Goal: Complete application form: Complete application form

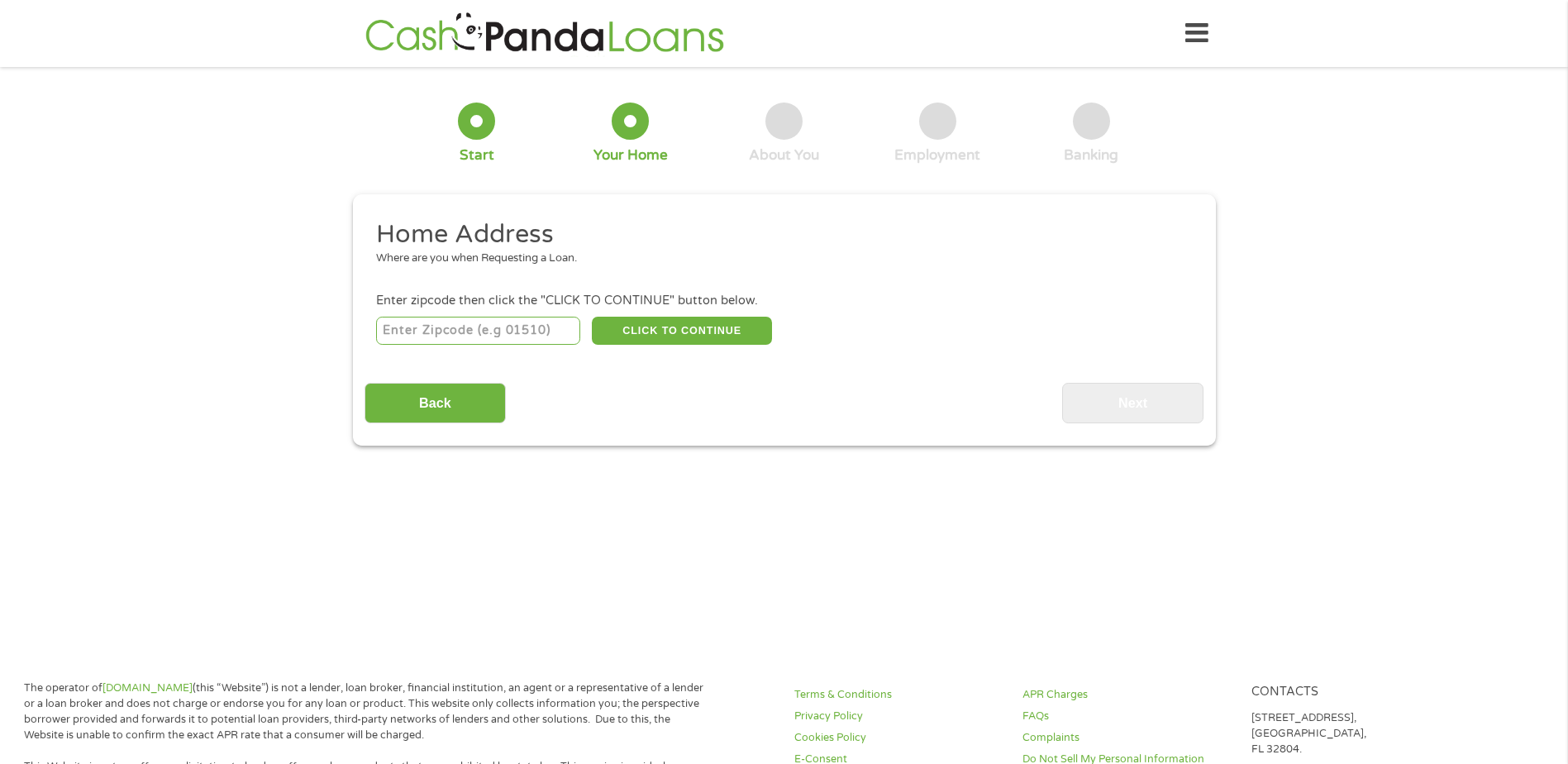
click at [529, 319] on input "number" at bounding box center [479, 331] width 204 height 28
type input "93555"
click at [710, 328] on button "CLICK TO CONTINUE" at bounding box center [682, 331] width 180 height 28
type input "93555"
type input "Ridgecrest"
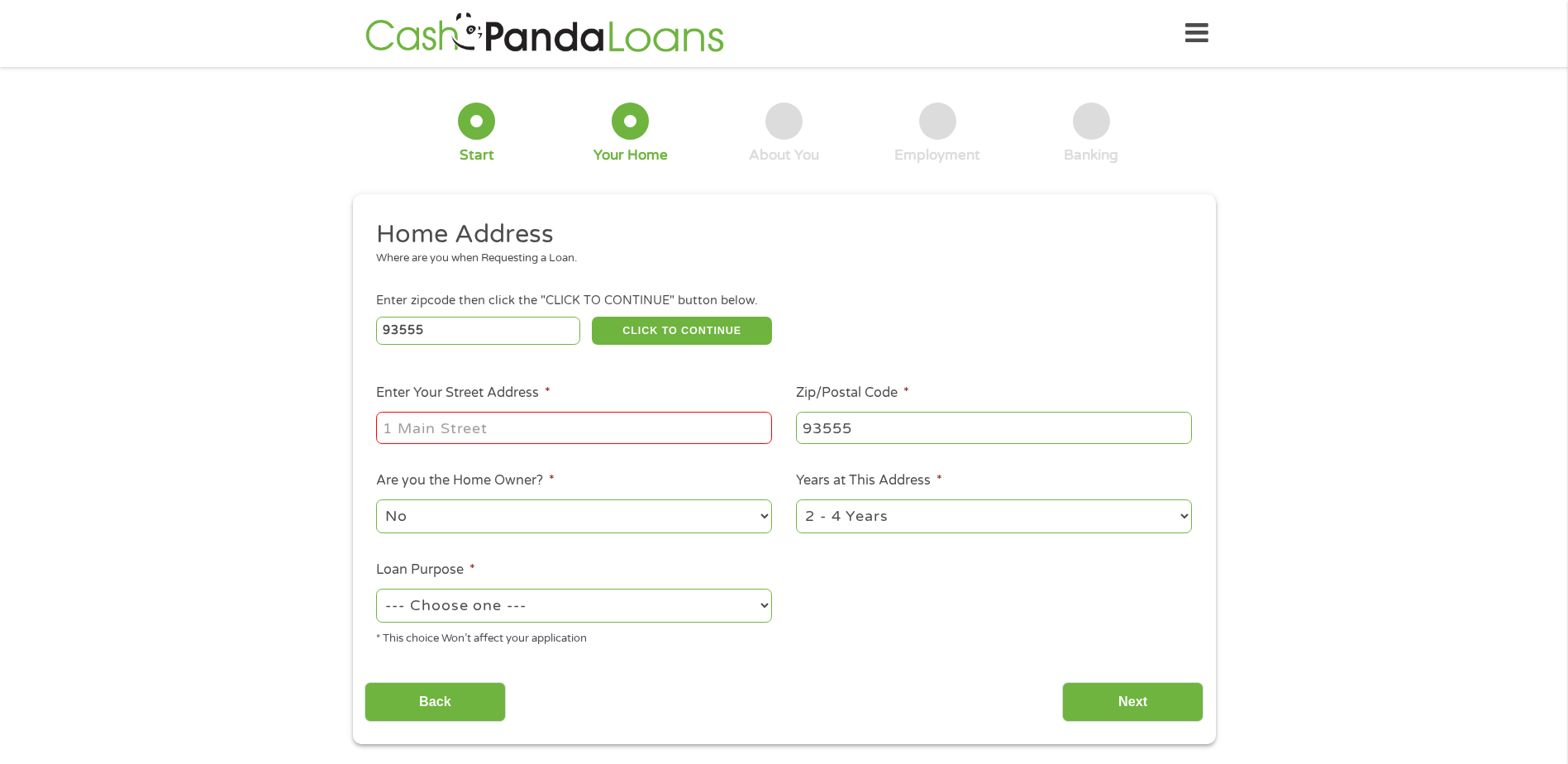
click at [629, 412] on input "Enter Your Street Address *" at bounding box center [574, 428] width 396 height 32
click at [792, 410] on li "Zip/Postal Code * 93555" at bounding box center [995, 415] width 420 height 64
click at [680, 428] on input "[STREET_ADDRESS]" at bounding box center [574, 428] width 396 height 32
drag, startPoint x: 695, startPoint y: 422, endPoint x: 565, endPoint y: 419, distance: 130.0
click at [565, 419] on input "[STREET_ADDRESS]" at bounding box center [574, 428] width 396 height 32
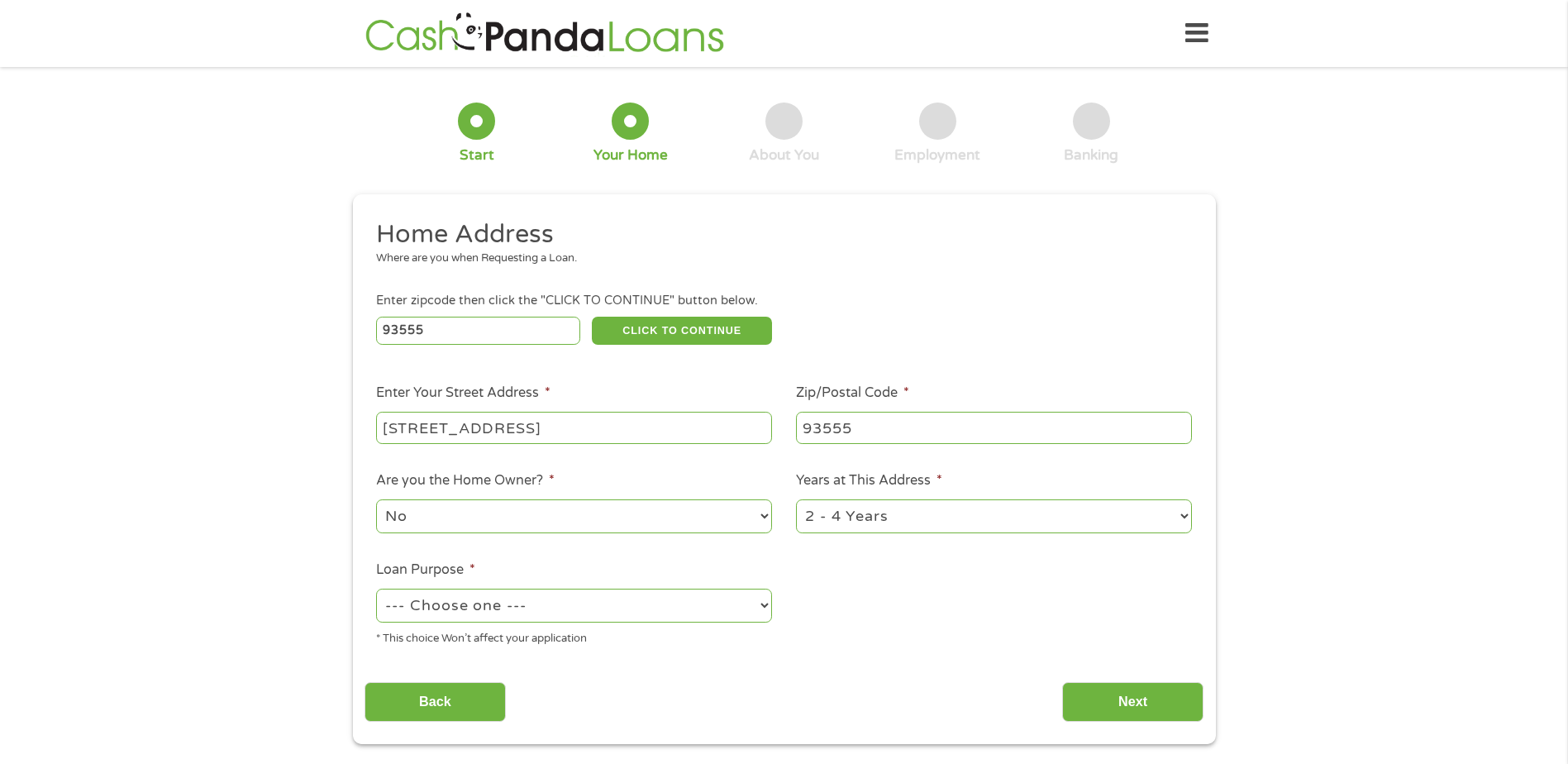
drag, startPoint x: 541, startPoint y: 430, endPoint x: 504, endPoint y: 426, distance: 37.2
click at [504, 426] on input "[STREET_ADDRESS]" at bounding box center [574, 428] width 396 height 32
type input "[STREET_ADDRESS]"
click at [867, 668] on div "Home Address Where are you when Requesting a Loan. Enter zipcode then click the…" at bounding box center [784, 470] width 839 height 504
click at [908, 524] on select "1 Year or less 1 - 2 Years 2 - 4 Years Over 4 Years" at bounding box center [994, 516] width 396 height 34
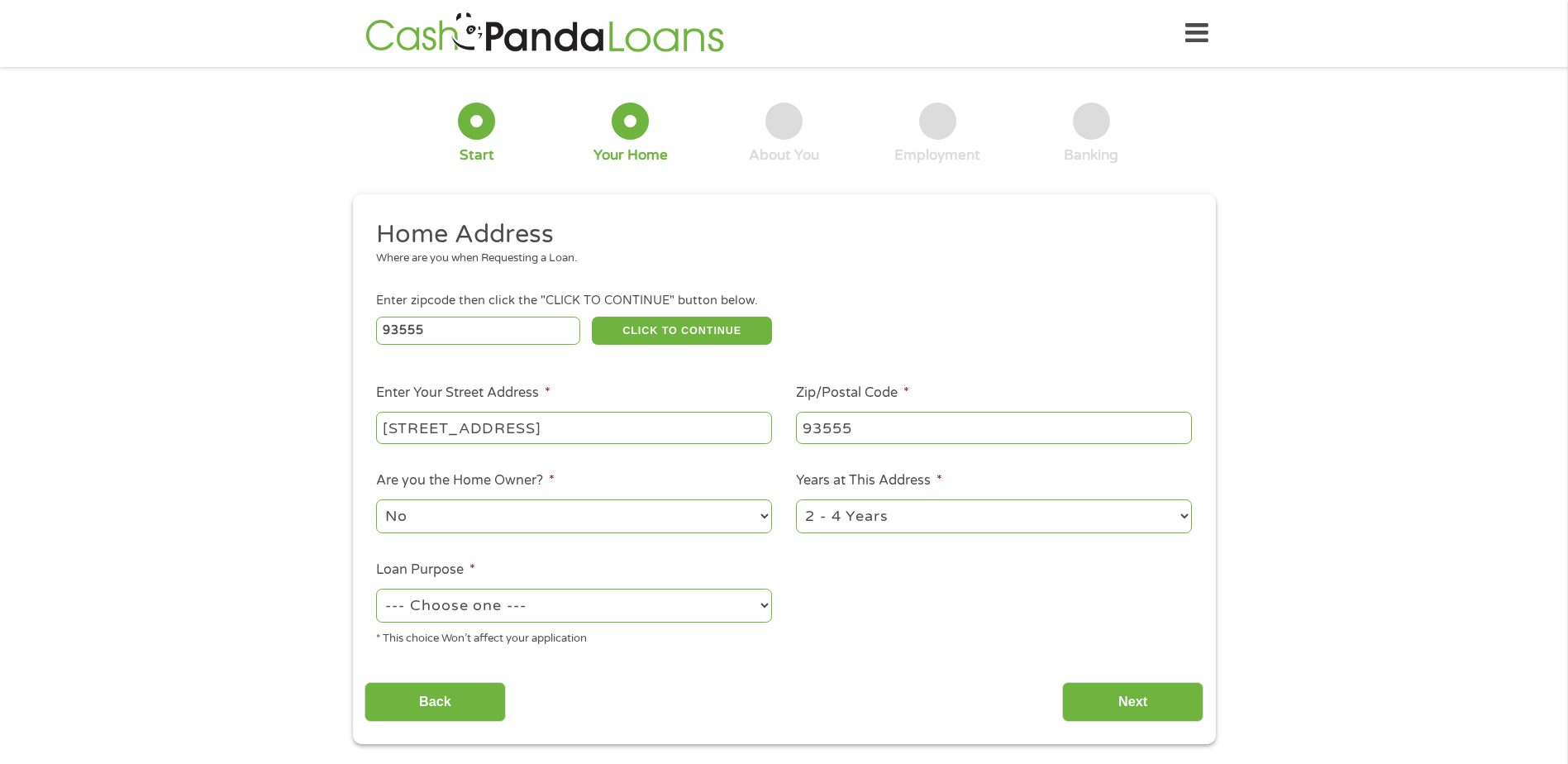
select select "60months"
click at [796, 499] on select "1 Year or less 1 - 2 Years 2 - 4 Years Over 4 Years" at bounding box center [994, 516] width 396 height 34
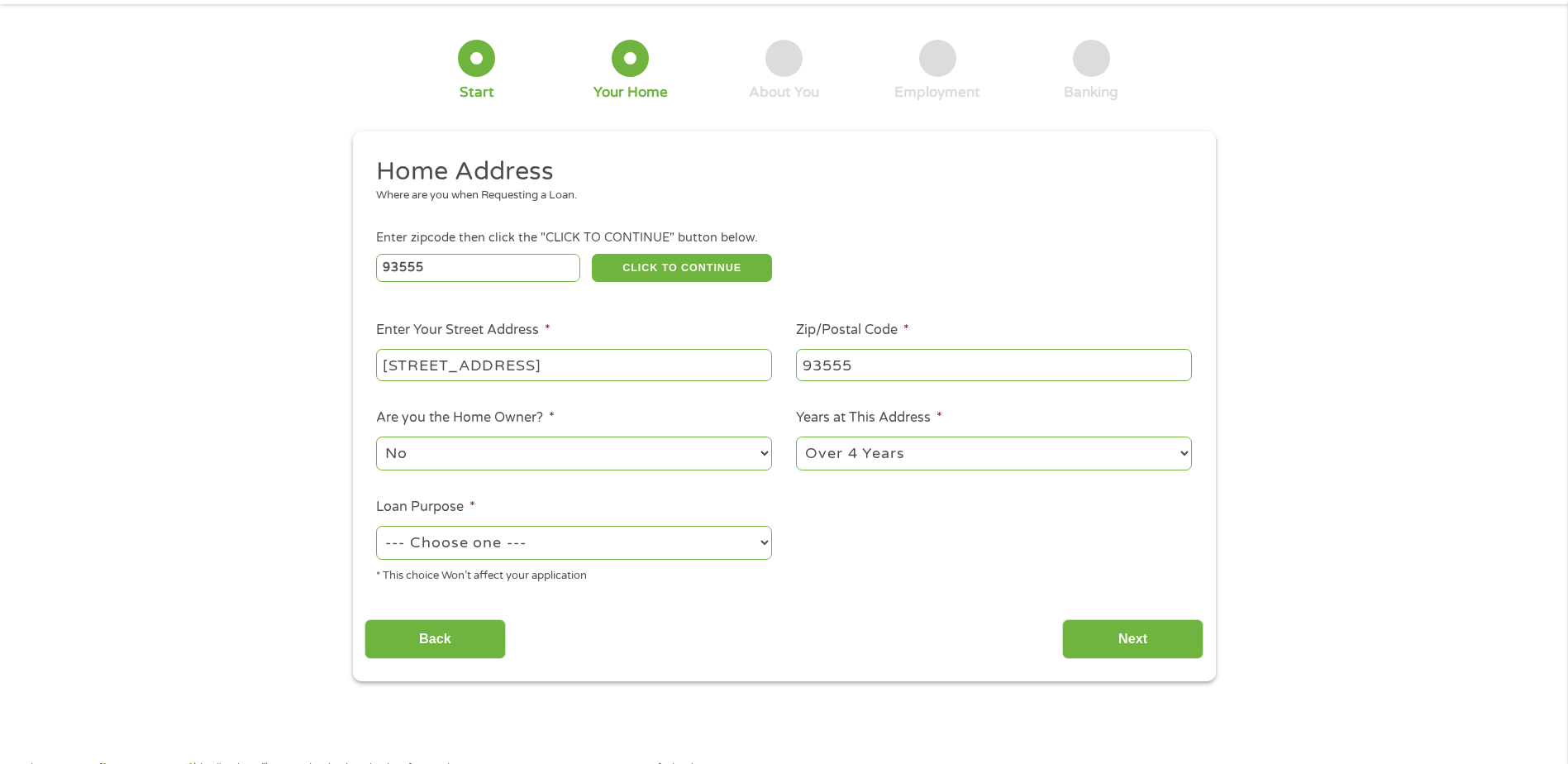
scroll to position [82, 0]
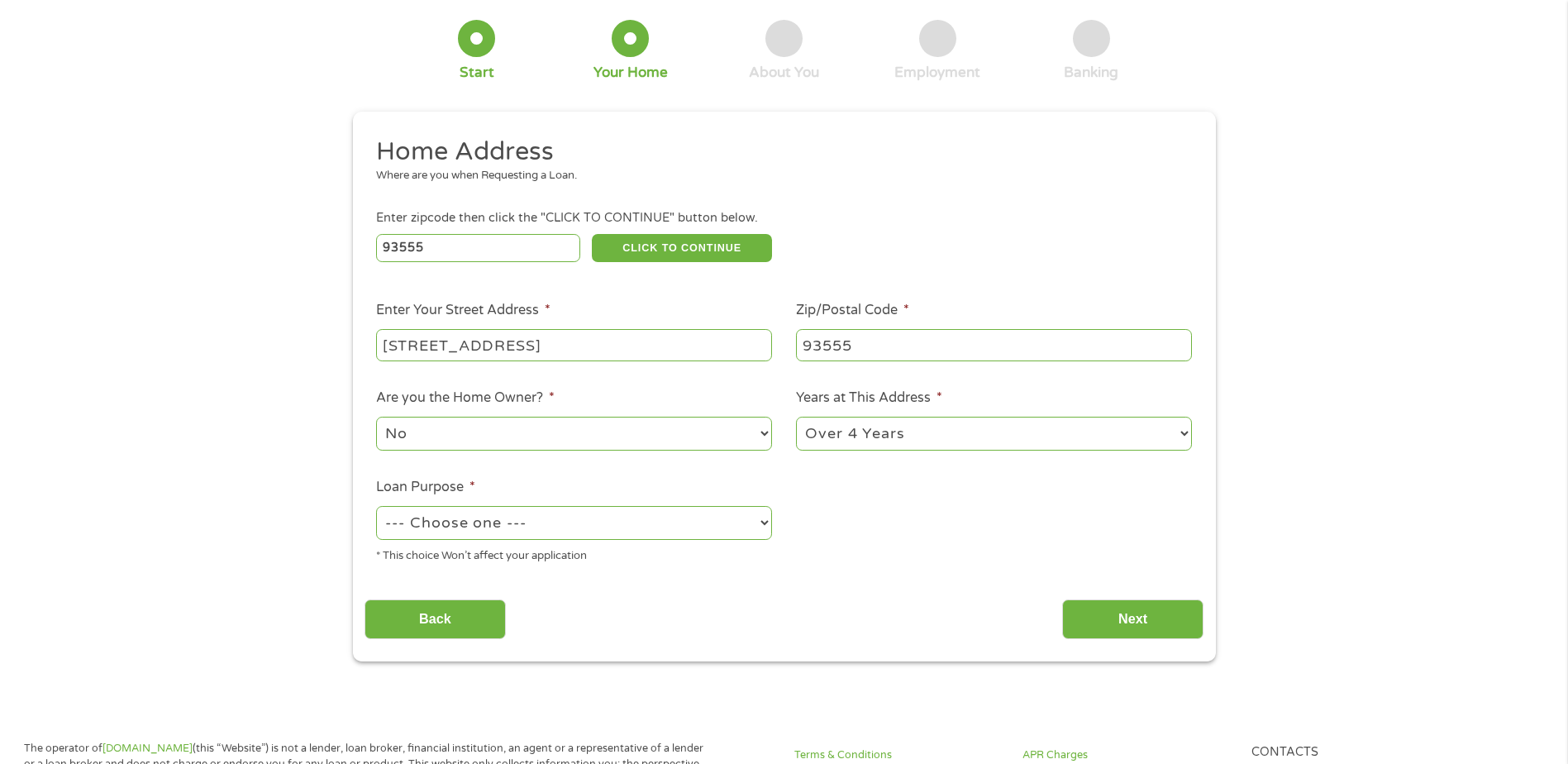
click at [649, 543] on div "* This choice Won’t affect your application" at bounding box center [574, 553] width 396 height 22
click at [644, 536] on select "--- Choose one --- Pay Bills Debt Consolidation Home Improvement Major Purchase…" at bounding box center [574, 522] width 396 height 34
select select "medicalexpenses"
click at [377, 506] on select "--- Choose one --- Pay Bills Debt Consolidation Home Improvement Major Purchase…" at bounding box center [574, 522] width 396 height 34
click at [1113, 609] on input "Next" at bounding box center [1132, 619] width 141 height 40
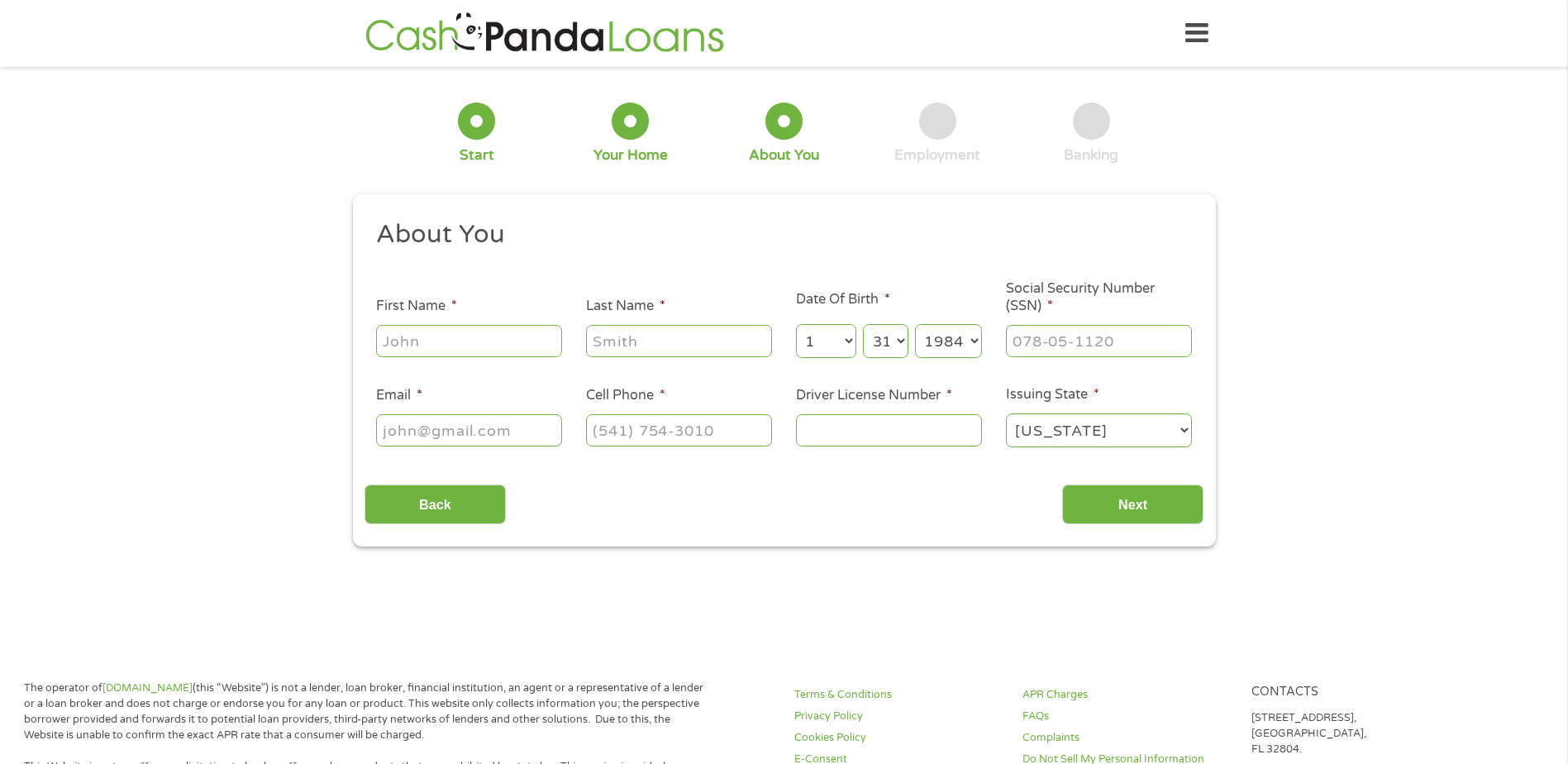
scroll to position [7, 7]
click at [470, 348] on input "First Name *" at bounding box center [469, 341] width 186 height 32
type input "[PERSON_NAME]"
select select "10"
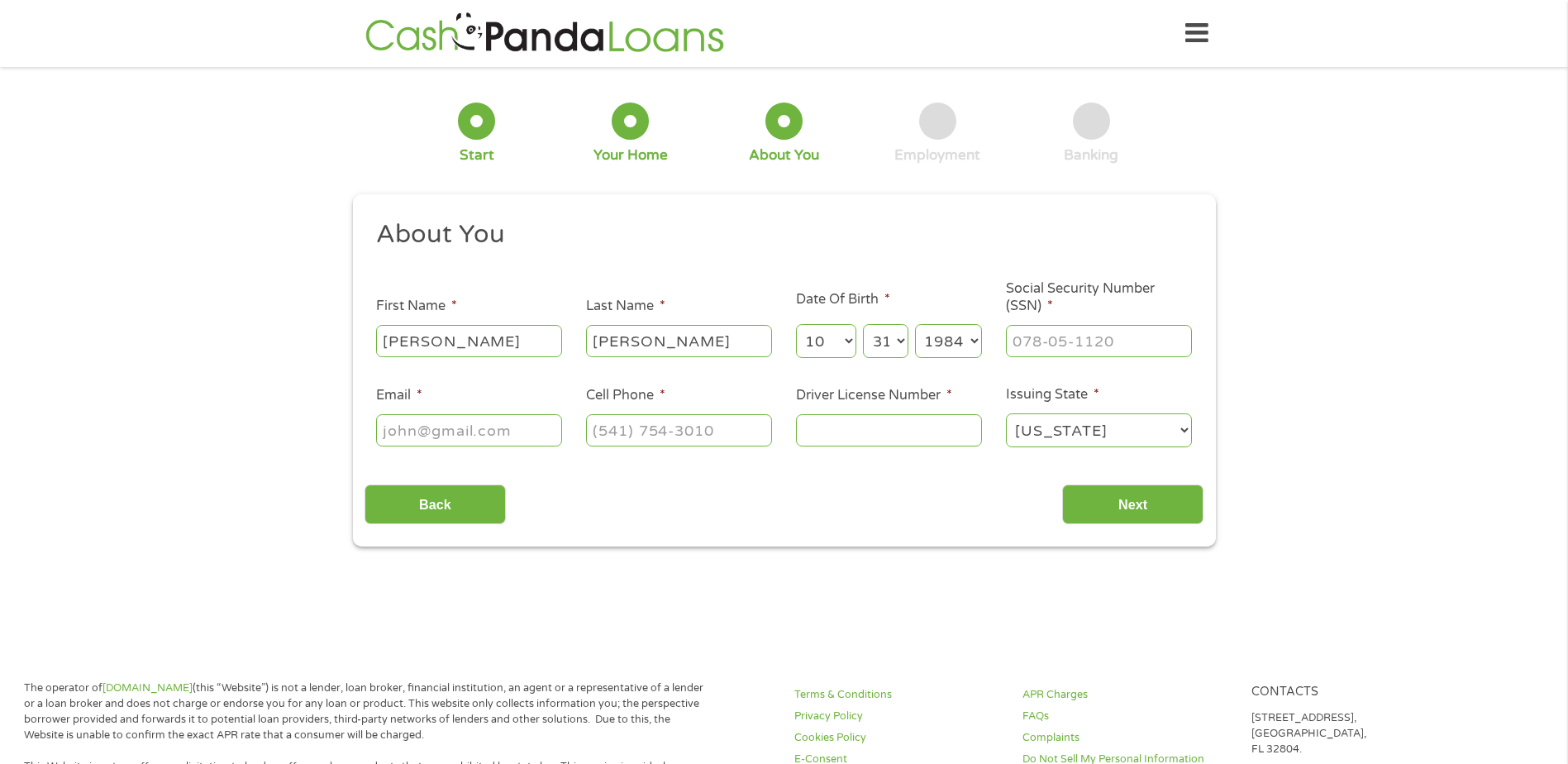
select select "27"
type input "[EMAIL_ADDRESS][DOMAIN_NAME]"
type input "[PHONE_NUMBER]"
click at [849, 347] on select "Month 1 2 3 4 5 6 7 8 9 10 11 12" at bounding box center [826, 341] width 60 height 34
select select "1"
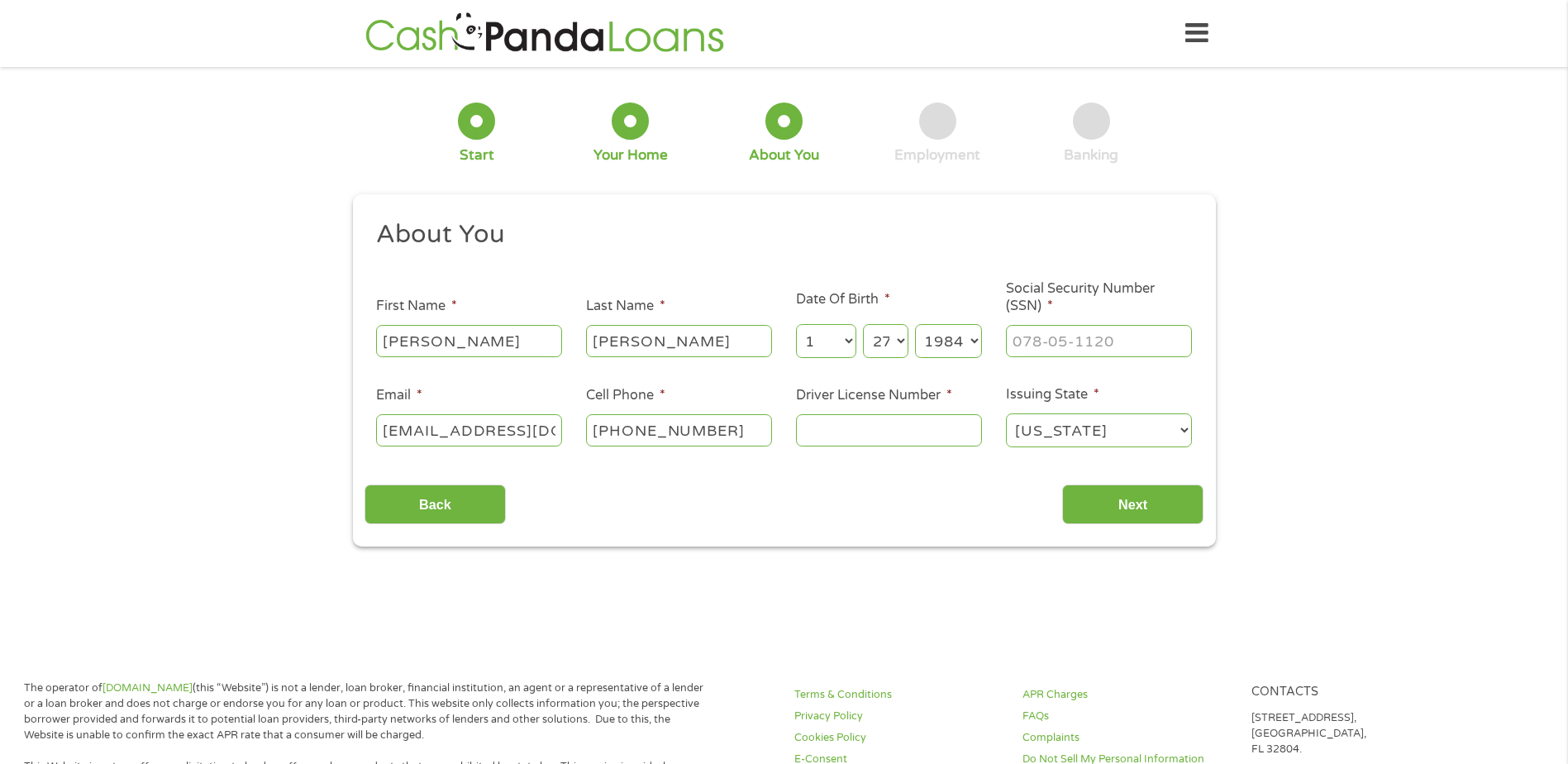
click at [796, 324] on select "Month 1 2 3 4 5 6 7 8 9 10 11 12" at bounding box center [826, 341] width 60 height 34
click at [891, 338] on select "Day 1 2 3 4 5 6 7 8 9 10 11 12 13 14 15 16 17 18 19 20 21 22 23 24 25 26 27 28 …" at bounding box center [885, 341] width 45 height 34
select select "31"
click at [863, 324] on select "Day 1 2 3 4 5 6 7 8 9 10 11 12 13 14 15 16 17 18 19 20 21 22 23 24 25 26 27 28 …" at bounding box center [885, 341] width 45 height 34
click at [1067, 331] on input "___-__-____" at bounding box center [1099, 341] width 186 height 32
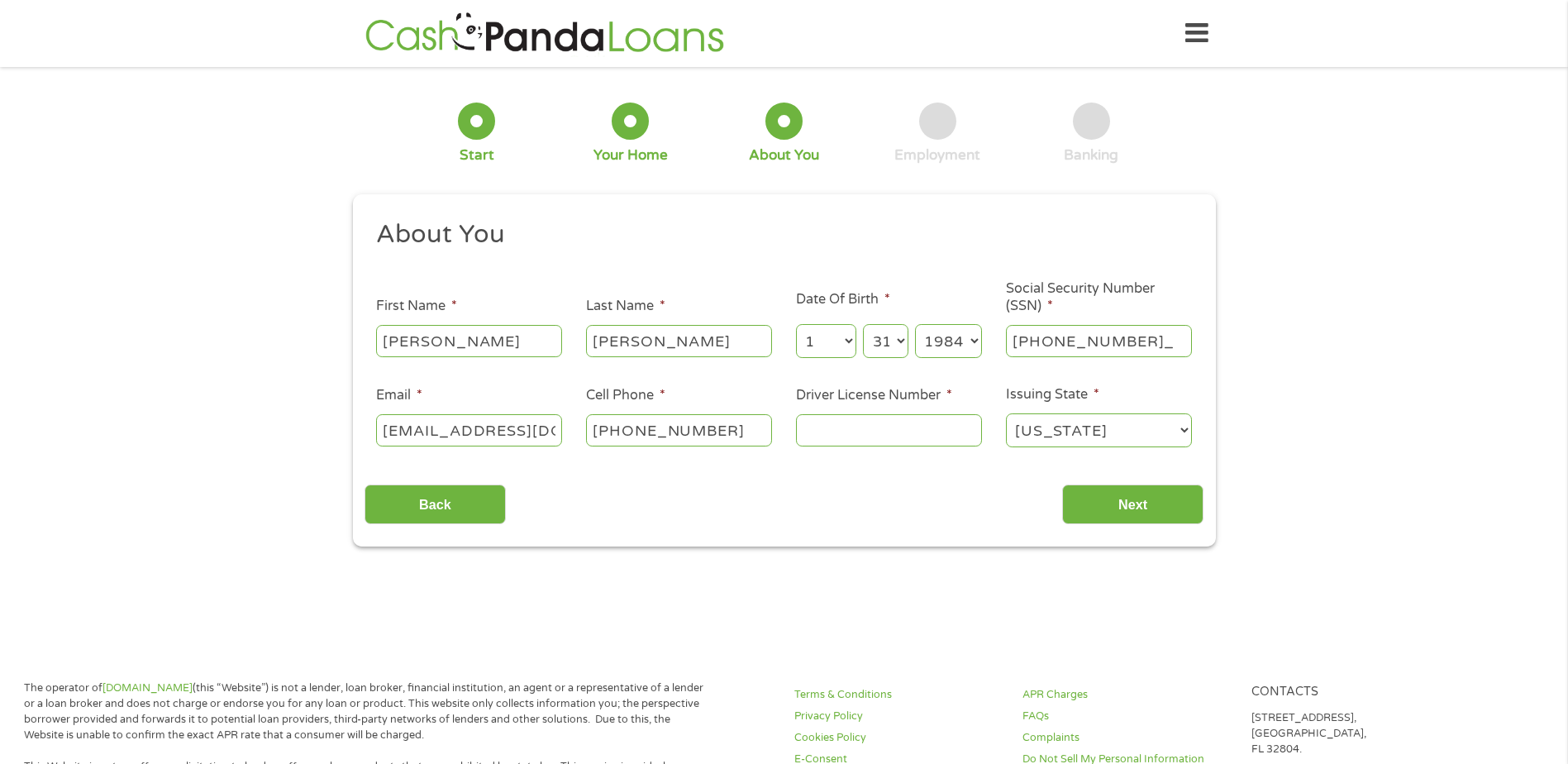
type input "609-18-2183"
click at [908, 434] on input "Driver License Number *" at bounding box center [889, 430] width 186 height 32
type input "D4801273"
click at [1092, 489] on input "Next" at bounding box center [1132, 504] width 141 height 40
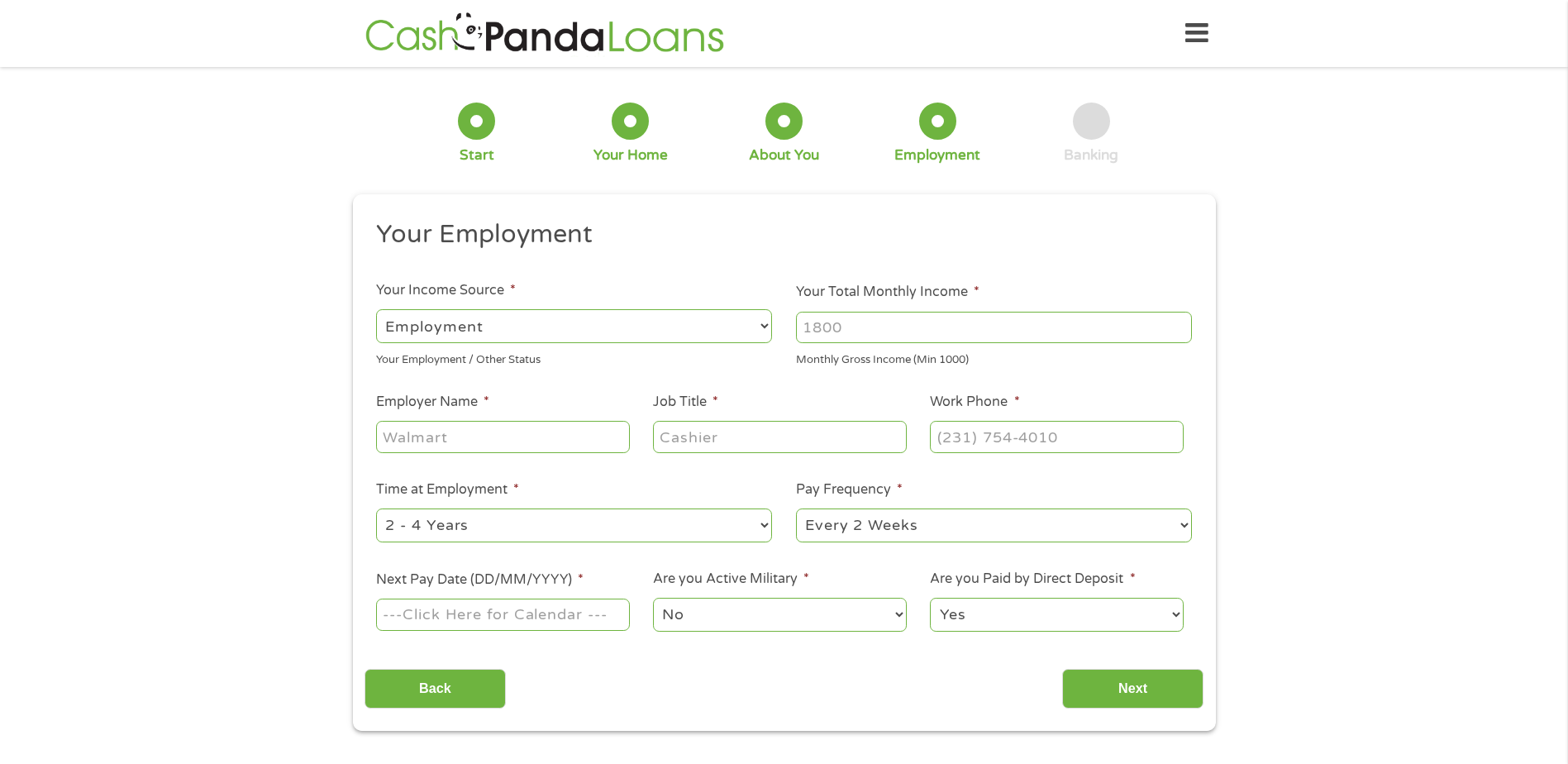
click at [924, 328] on input "Your Total Monthly Income *" at bounding box center [994, 328] width 396 height 32
type input "4600"
click at [518, 438] on input "Employer Name *" at bounding box center [503, 436] width 253 height 32
type input "Skin and [MEDICAL_DATA] Institure"
type input "Patient Care Coordinator"
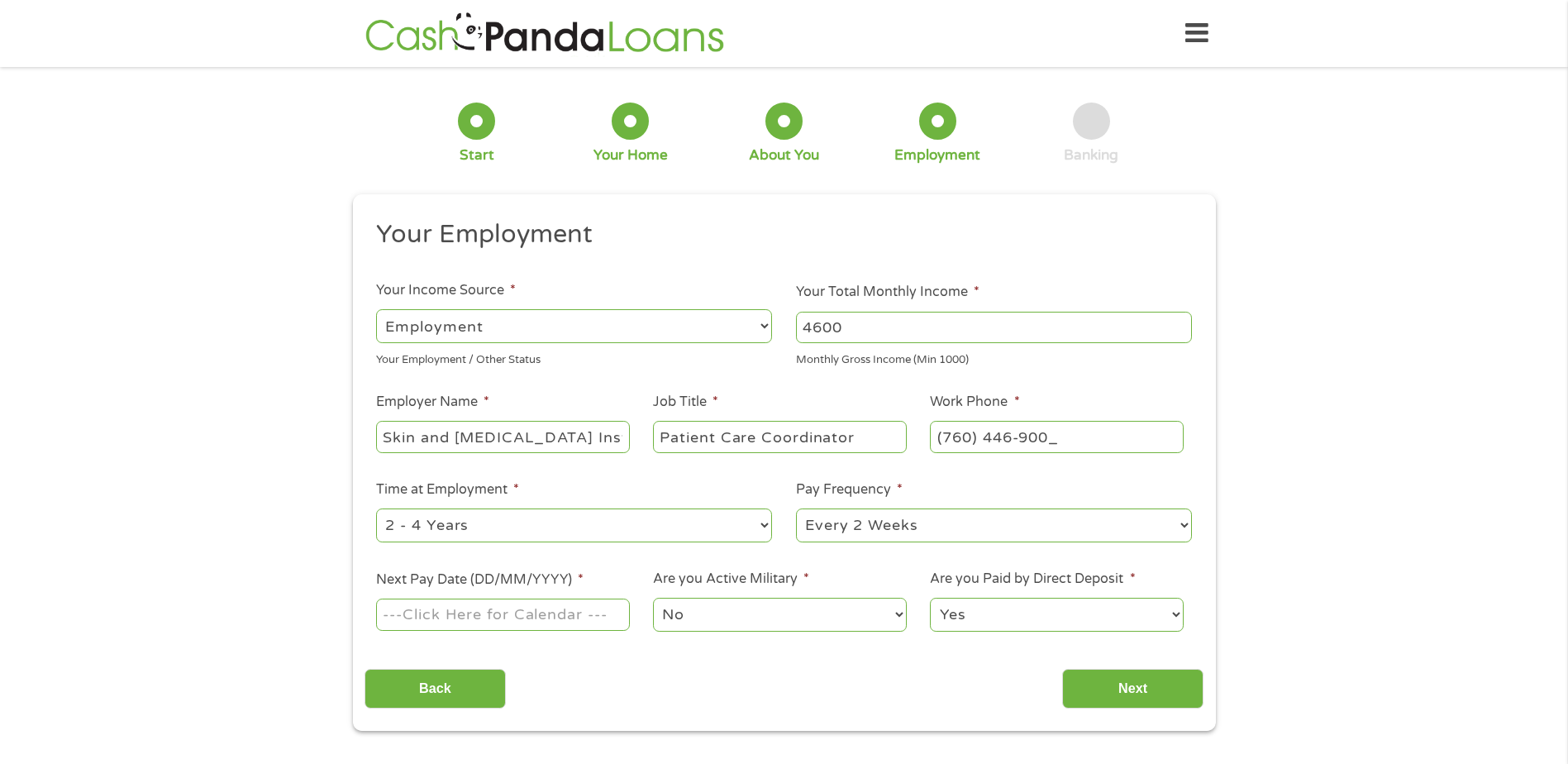
type input "[PHONE_NUMBER]"
click at [553, 517] on select "--- Choose one --- 1 Year or less 1 - 2 Years 2 - 4 Years Over 4 Years" at bounding box center [574, 525] width 396 height 34
click at [977, 511] on select "--- Choose one --- Every 2 Weeks Every Week Monthly Semi-Monthly" at bounding box center [994, 525] width 396 height 34
click at [526, 634] on ul "Your Employment Your Income Source * --- Choose one --- Employment [DEMOGRAPHIC…" at bounding box center [784, 432] width 839 height 428
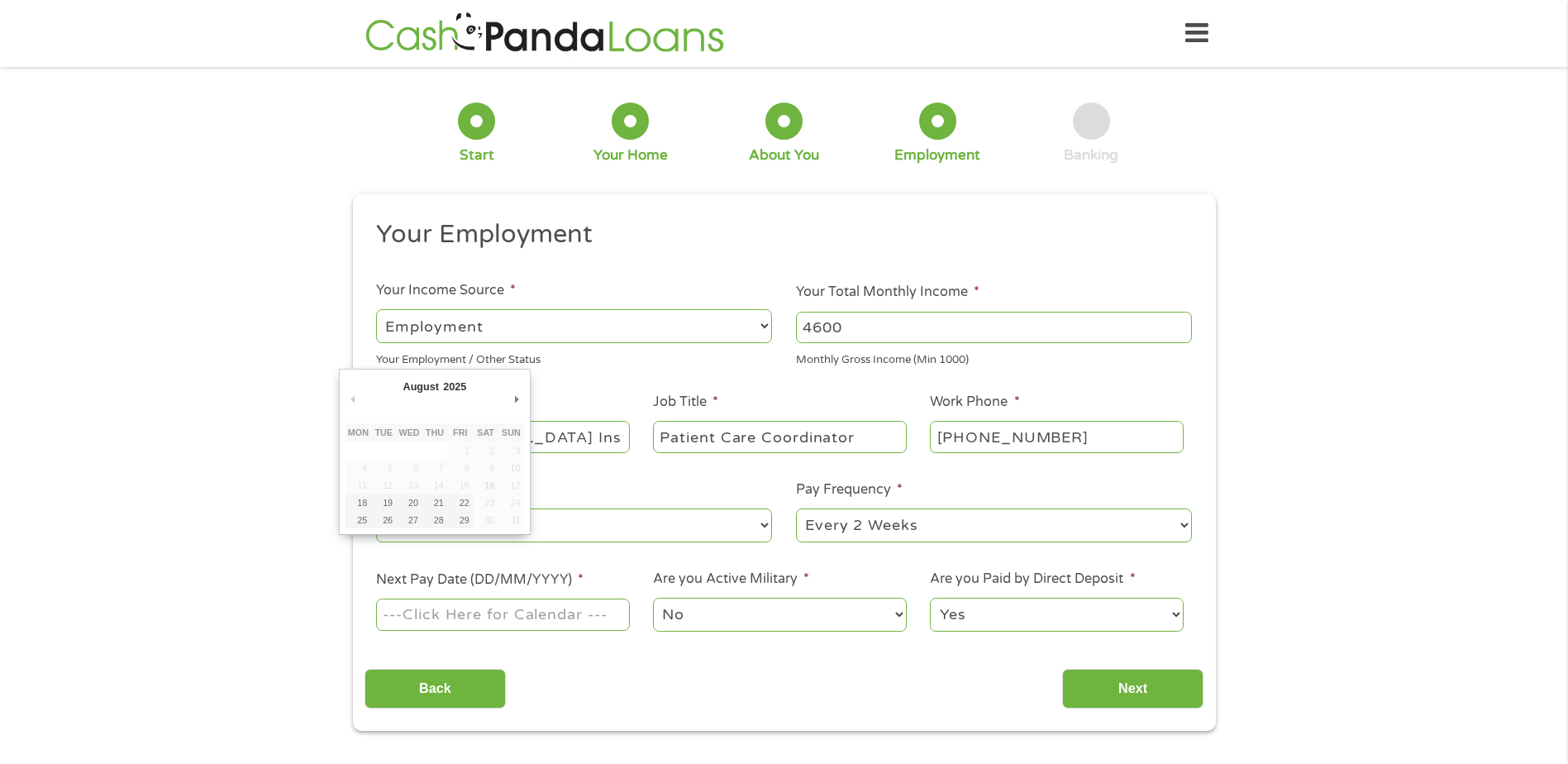
click at [529, 616] on input "Next Pay Date (DD/MM/YYYY) *" at bounding box center [503, 614] width 253 height 32
type input "[DATE]"
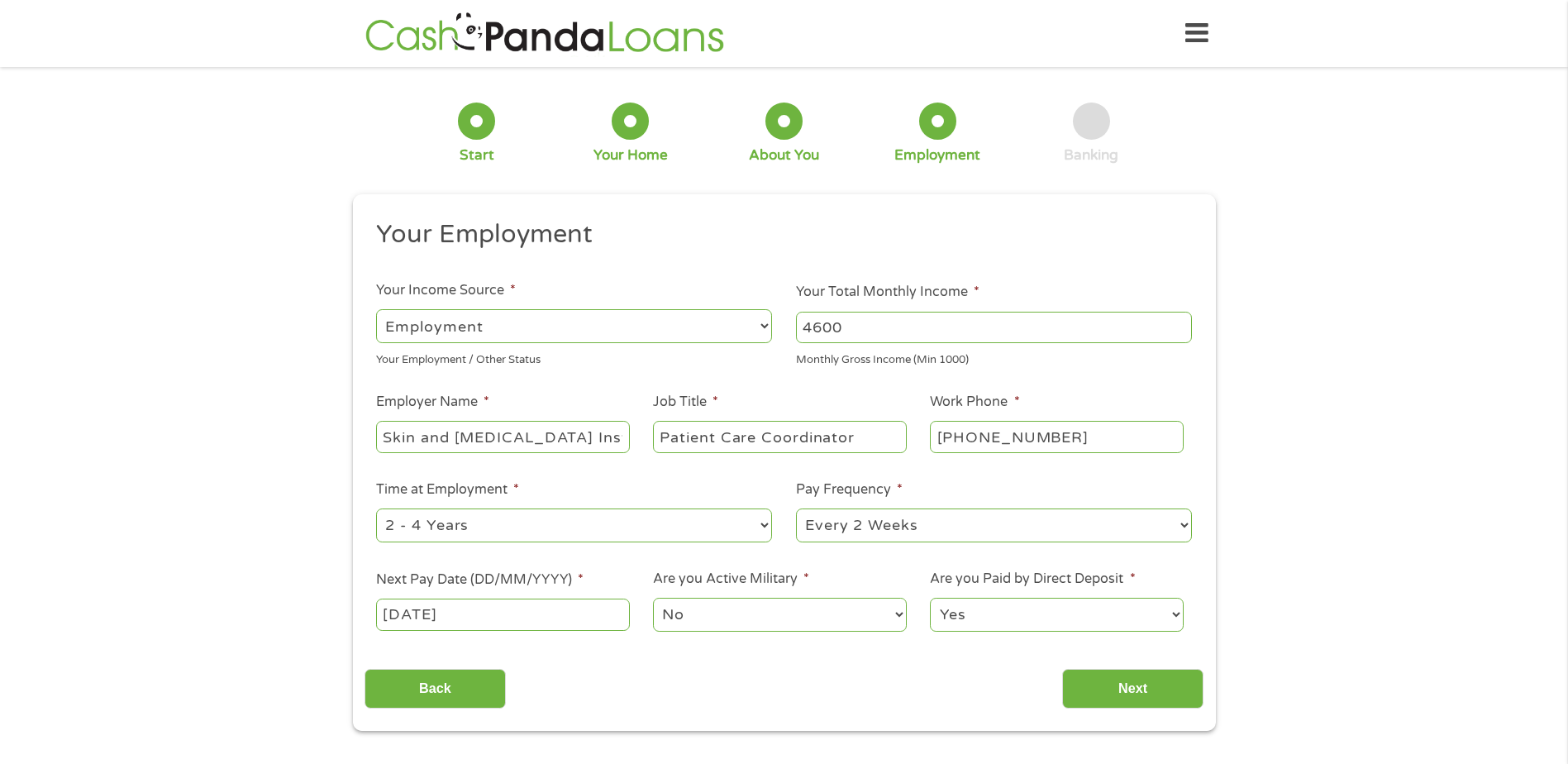
click at [824, 611] on select "No Yes" at bounding box center [779, 614] width 253 height 34
click at [653, 597] on select "No Yes" at bounding box center [779, 614] width 253 height 34
click at [1001, 620] on select "Yes No" at bounding box center [1057, 614] width 253 height 34
click at [1003, 619] on select "Yes No" at bounding box center [1057, 614] width 253 height 34
click at [1181, 701] on input "Next" at bounding box center [1132, 688] width 141 height 40
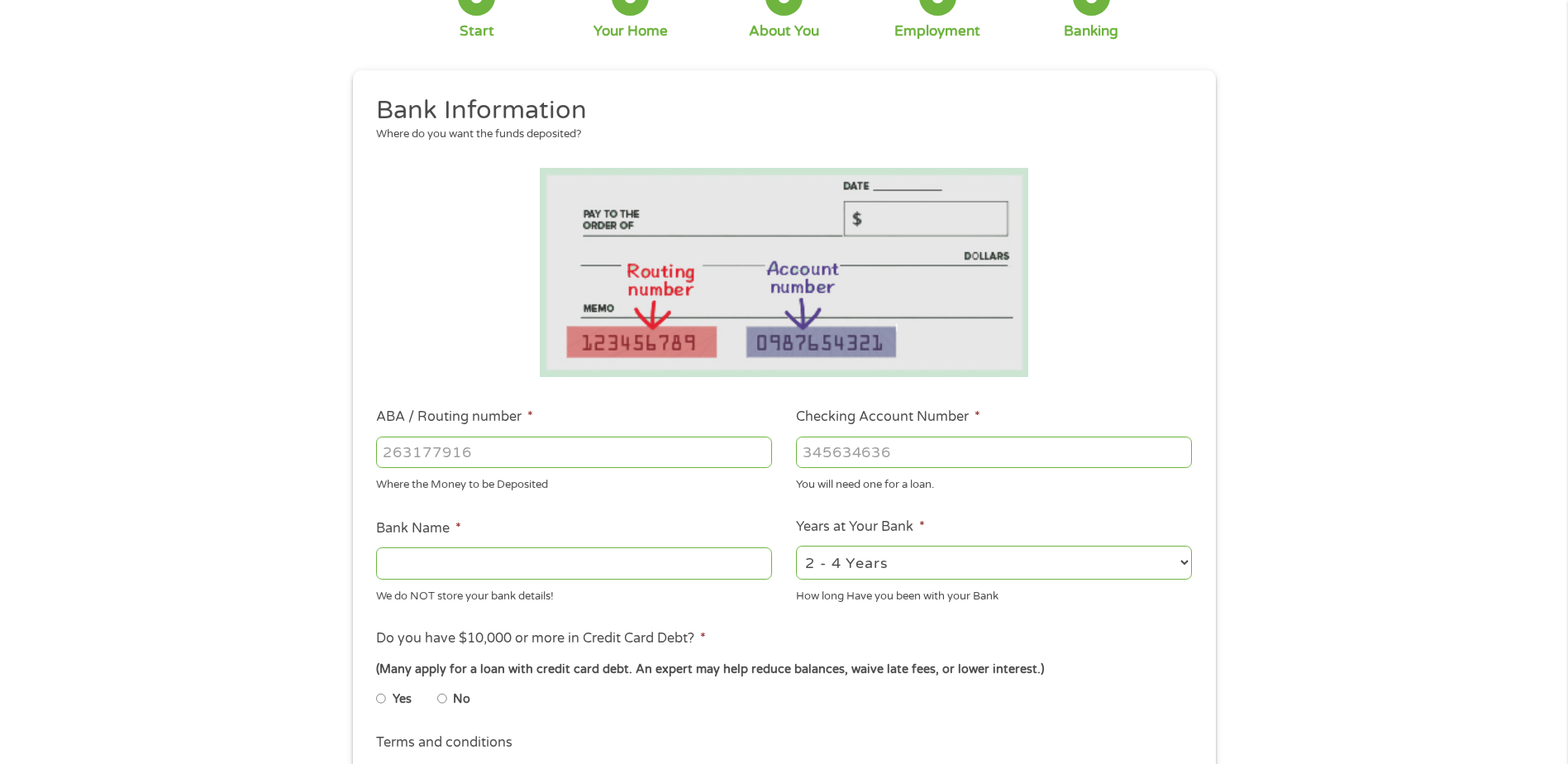
scroll to position [166, 0]
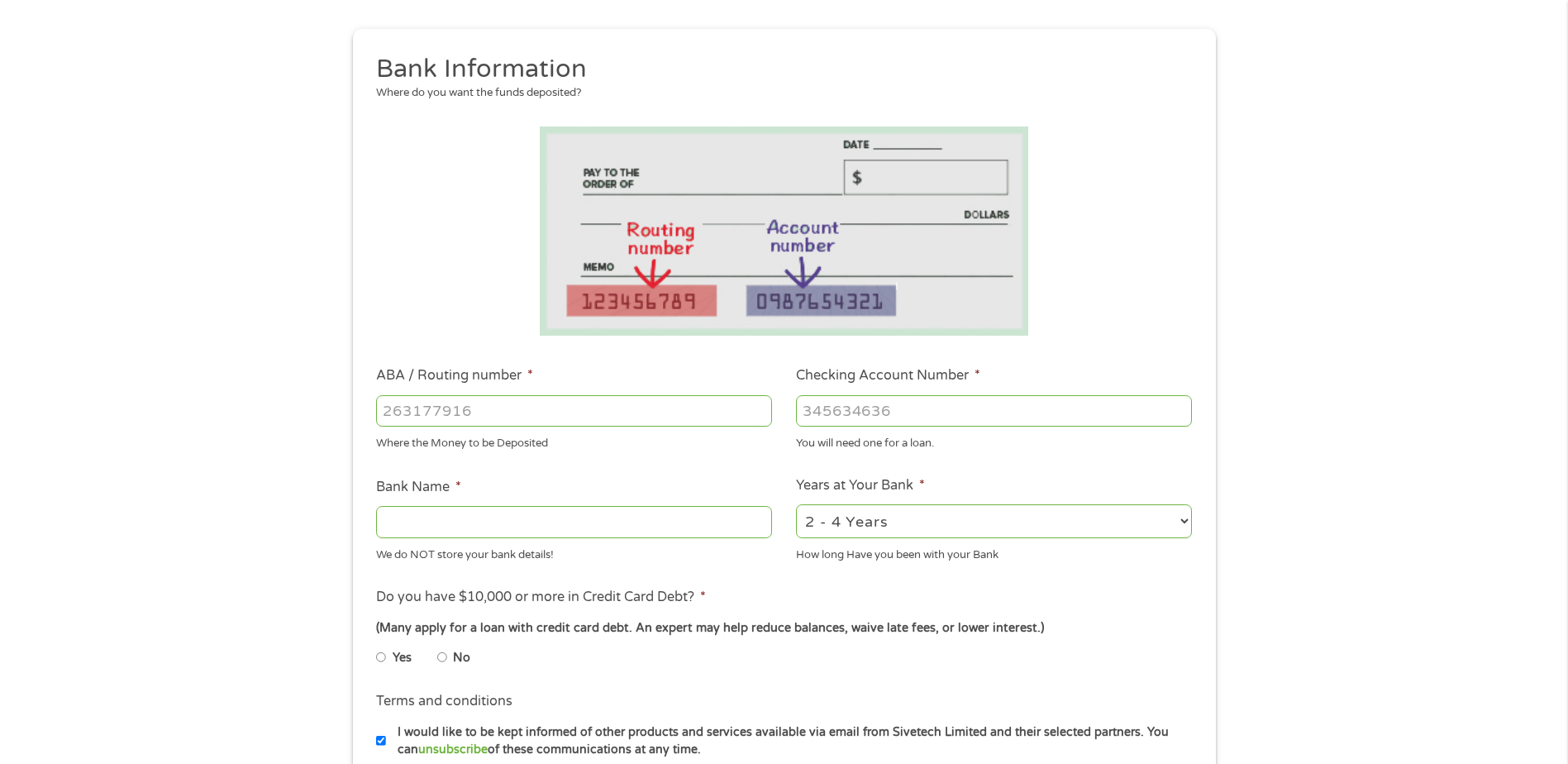
click at [661, 419] on input "ABA / Routing number *" at bounding box center [574, 411] width 396 height 32
type input "256074974"
type input "NAVY FEDERAL CREDIT UNION"
type input "256074974"
click at [848, 404] on input "Checking Account Number *" at bounding box center [994, 411] width 396 height 32
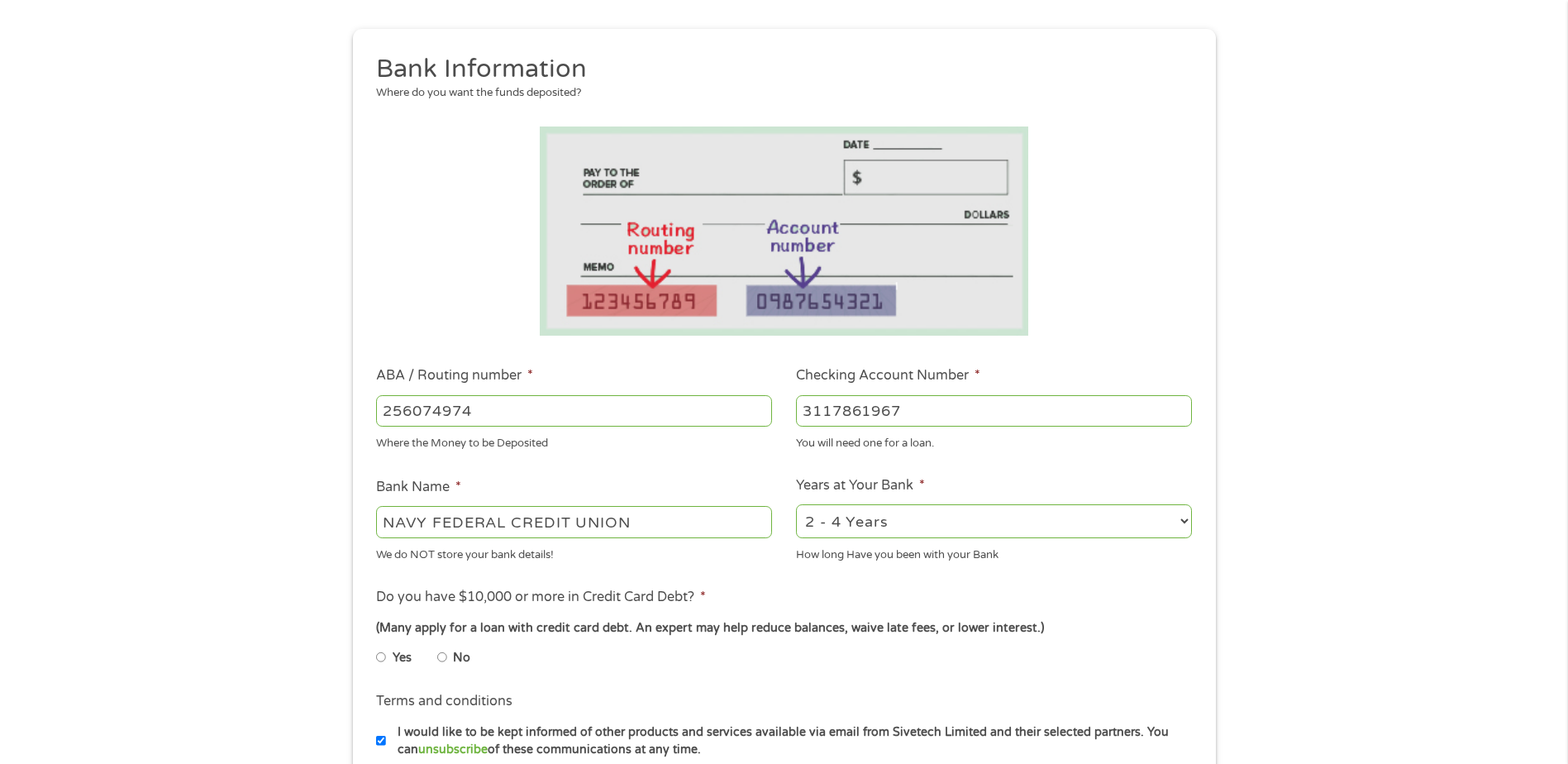
type input "3117861967"
click at [444, 655] on input "No" at bounding box center [442, 657] width 10 height 26
radio input "true"
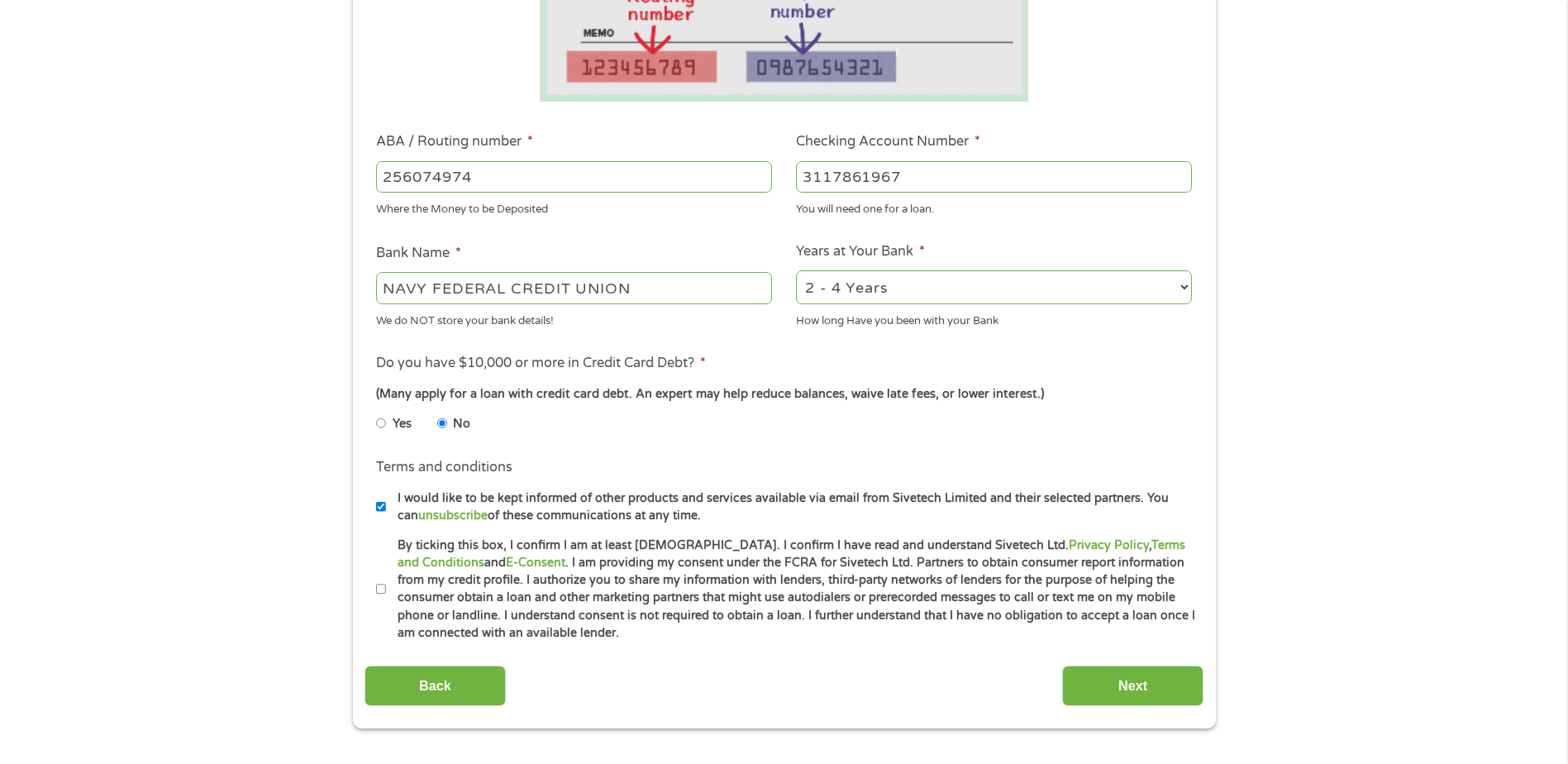
scroll to position [413, 0]
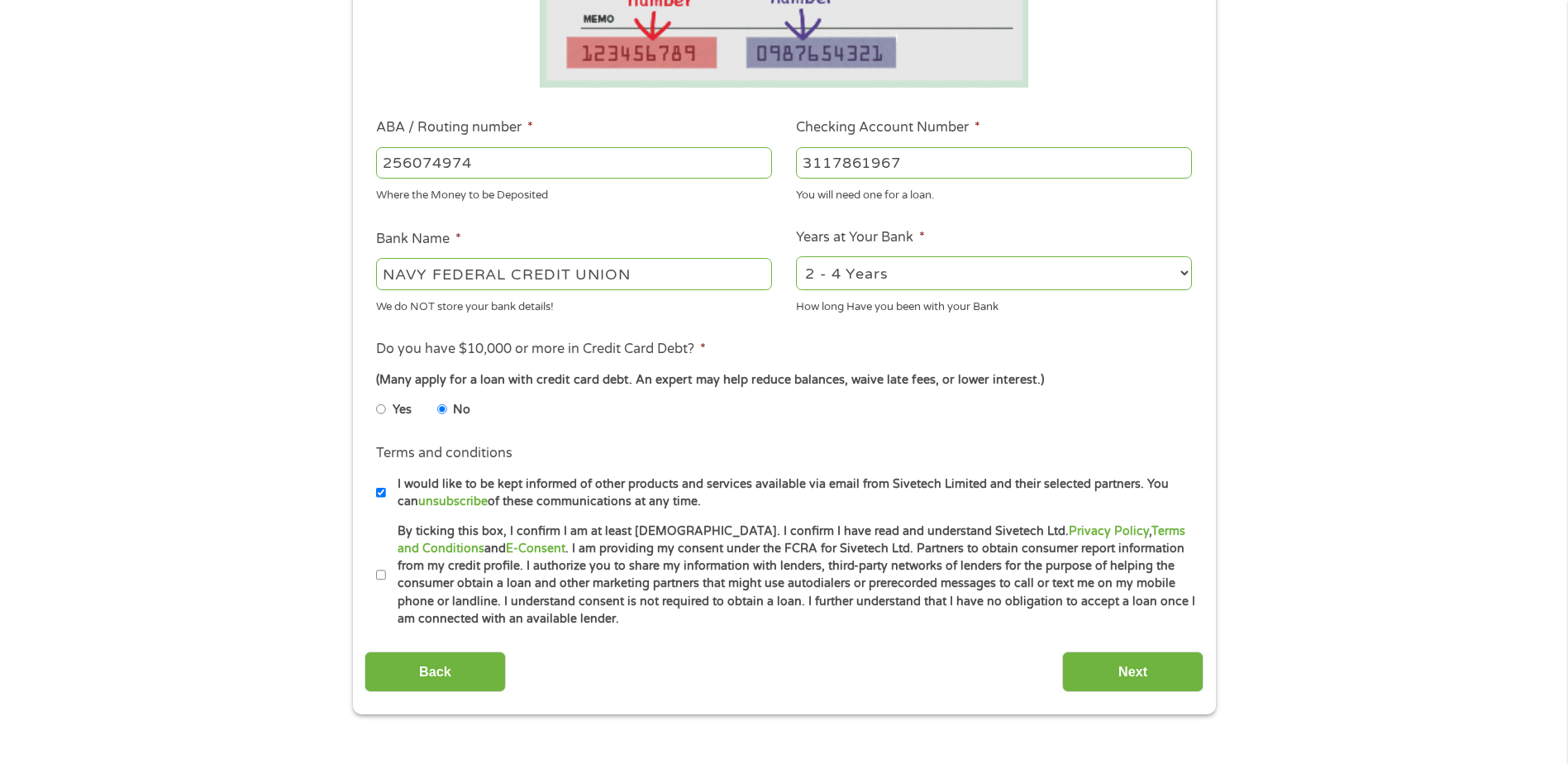
click at [378, 574] on input "By ticking this box, I confirm I am at least [DEMOGRAPHIC_DATA]. I confirm I ha…" at bounding box center [381, 575] width 10 height 26
checkbox input "true"
click at [1123, 685] on input "Next" at bounding box center [1132, 671] width 141 height 40
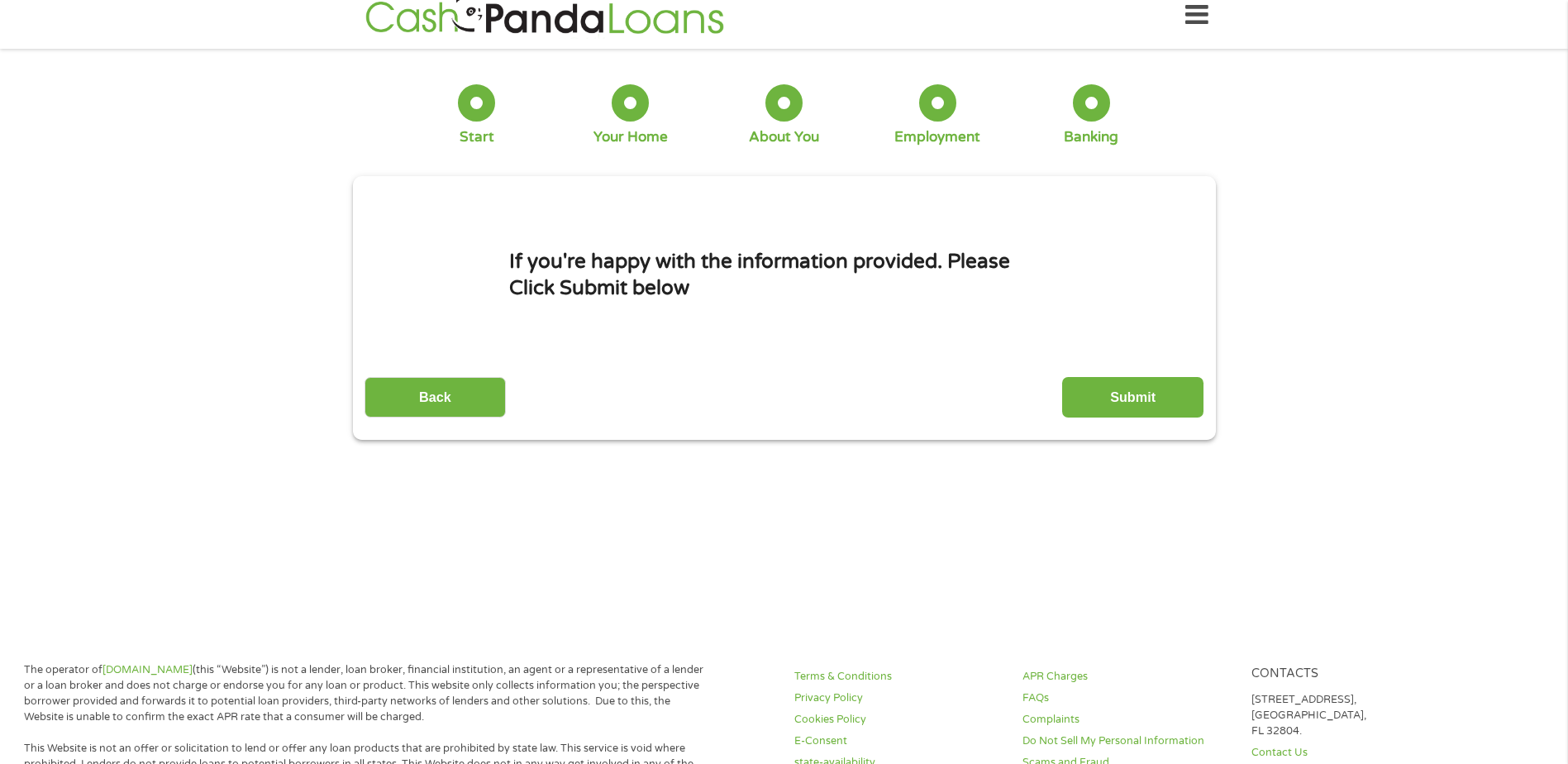
scroll to position [0, 0]
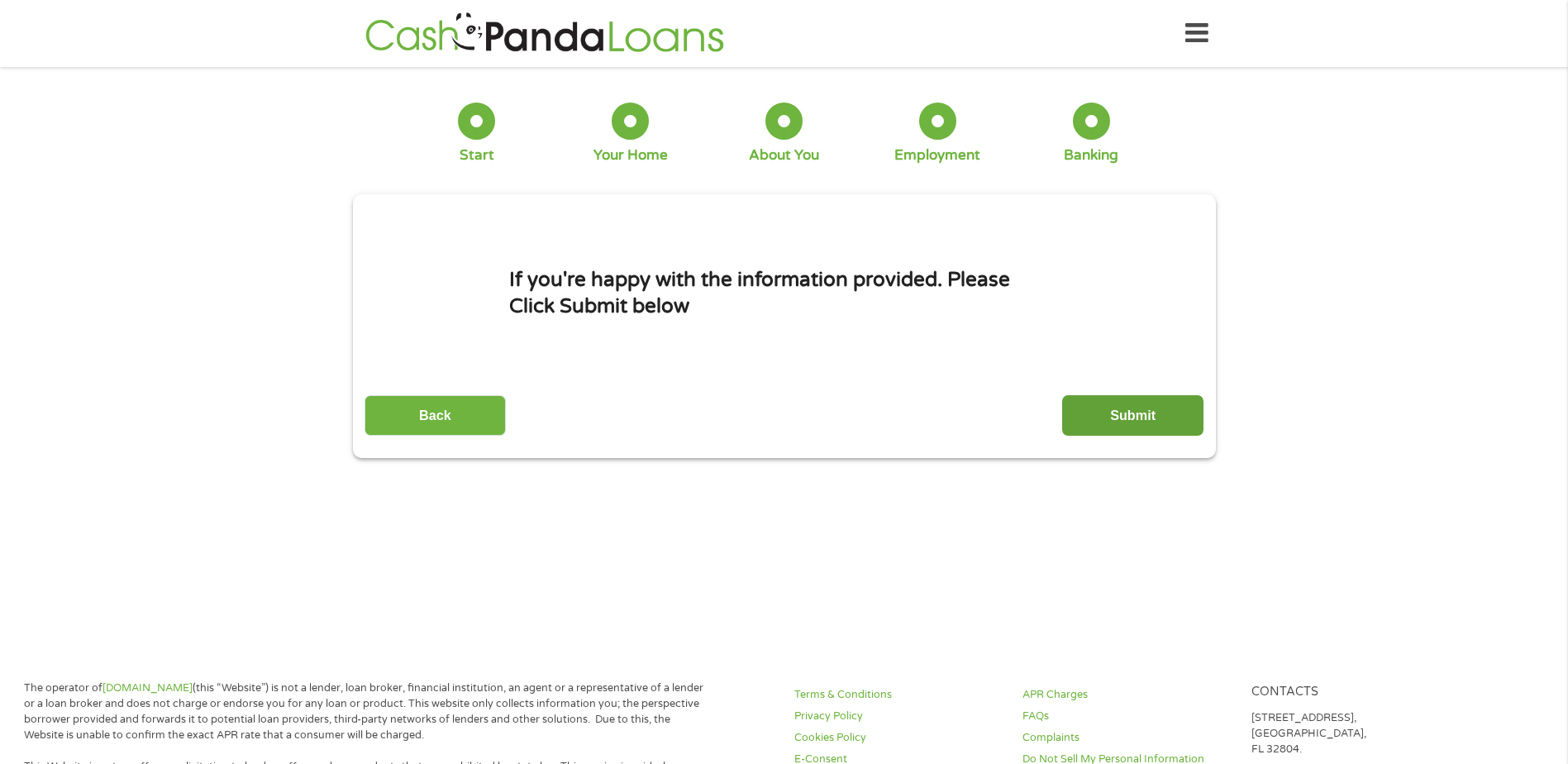
click at [1144, 412] on input "Submit" at bounding box center [1132, 415] width 141 height 40
